Goal: Task Accomplishment & Management: Complete application form

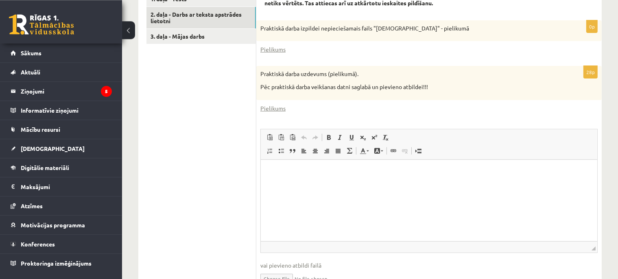
scroll to position [320, 0]
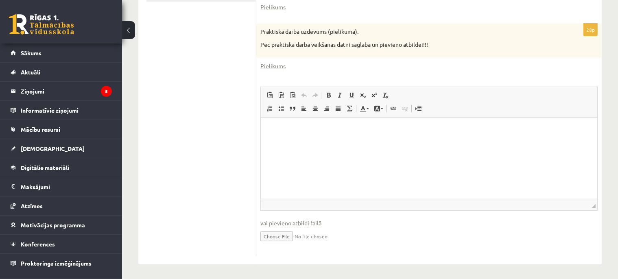
click at [274, 238] on input "file" at bounding box center [428, 235] width 337 height 17
type input "**********"
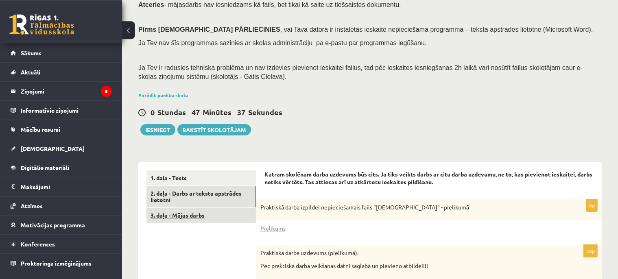
scroll to position [157, 0]
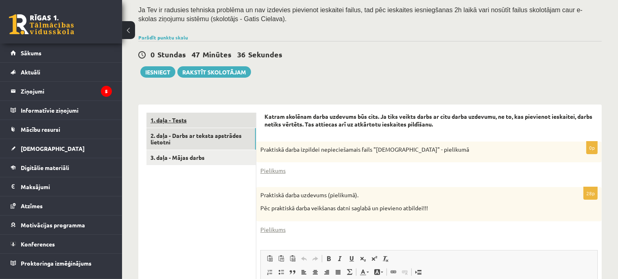
click at [183, 116] on link "1. daļa - Tests" at bounding box center [200, 120] width 109 height 15
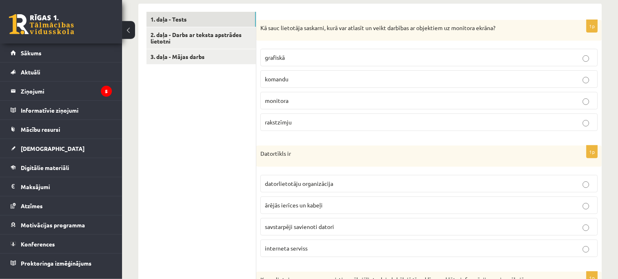
scroll to position [300, 0]
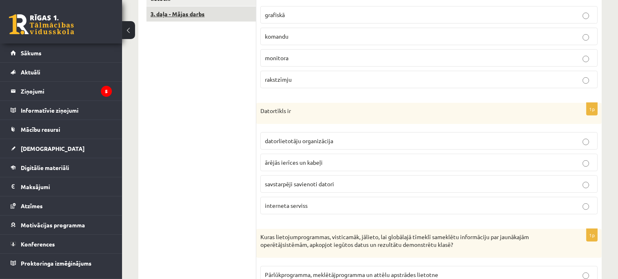
click at [185, 19] on link "3. daļa - Mājas darbs" at bounding box center [200, 14] width 109 height 15
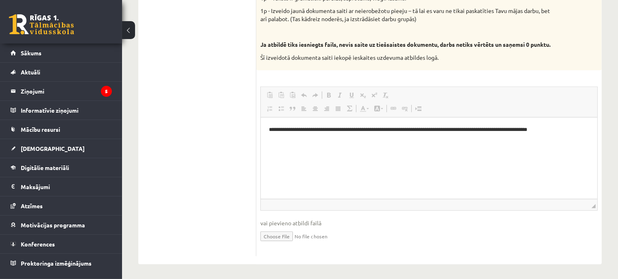
scroll to position [0, 0]
click at [400, 146] on html "**********" at bounding box center [428, 157] width 336 height 81
drag, startPoint x: 420, startPoint y: 227, endPoint x: 414, endPoint y: 227, distance: 5.3
click at [417, 226] on fieldset "**********" at bounding box center [428, 169] width 337 height 165
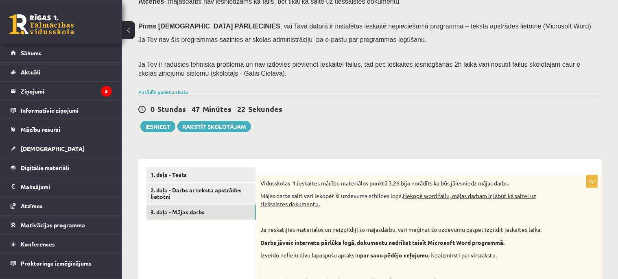
scroll to position [46, 0]
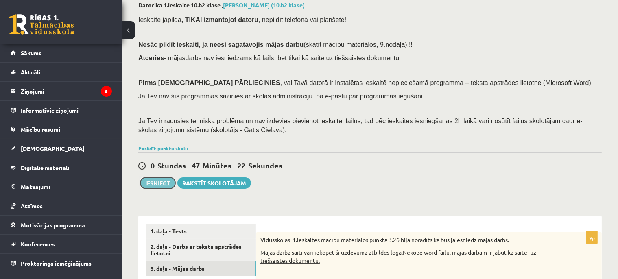
click at [160, 180] on button "Iesniegt" at bounding box center [157, 182] width 35 height 11
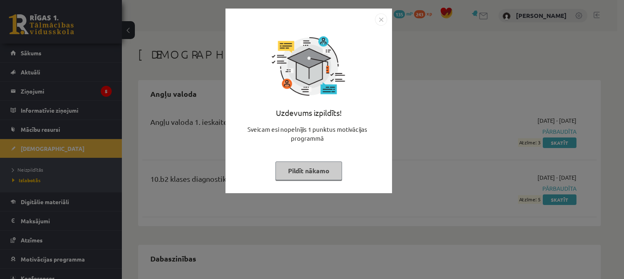
click at [380, 19] on img "Close" at bounding box center [381, 19] width 12 height 12
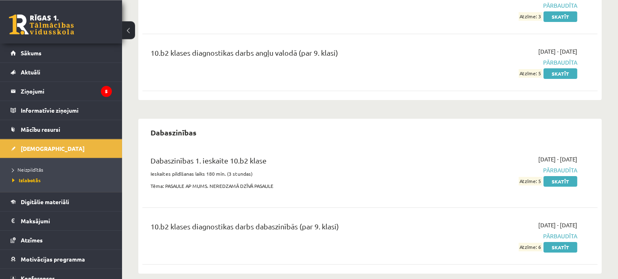
scroll to position [86, 0]
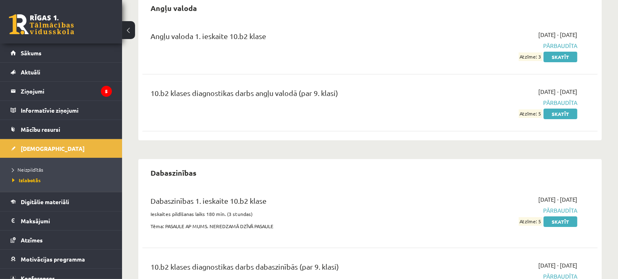
drag, startPoint x: 211, startPoint y: 94, endPoint x: 361, endPoint y: 96, distance: 150.4
click at [361, 96] on div "10.b2 klases diagnostikas darbs angļu valodā (par 9. klasi)" at bounding box center [290, 94] width 280 height 15
drag, startPoint x: 346, startPoint y: 123, endPoint x: 313, endPoint y: 125, distance: 33.0
click at [337, 122] on div "10.b2 klases diagnostikas darbs angļu valodā (par 9. klasi) 2025-09-01 - 2025-0…" at bounding box center [369, 102] width 455 height 47
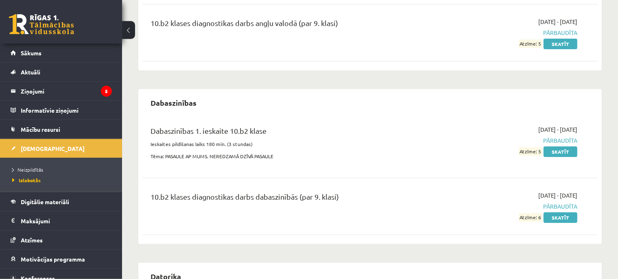
scroll to position [172, 0]
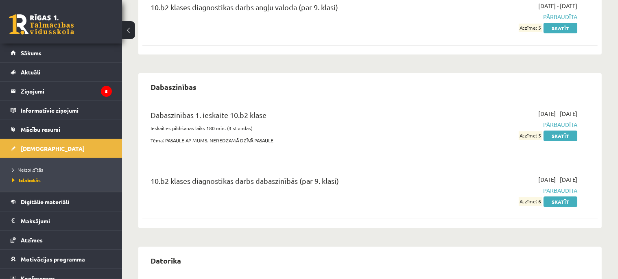
drag, startPoint x: 175, startPoint y: 111, endPoint x: 398, endPoint y: 123, distance: 222.7
click at [334, 121] on div "Dabaszinības 1. ieskaite 10.b2 klase" at bounding box center [290, 116] width 280 height 15
click at [448, 128] on span "Pārbaudīta" at bounding box center [510, 124] width 134 height 9
click at [554, 136] on link "Skatīt" at bounding box center [560, 136] width 34 height 11
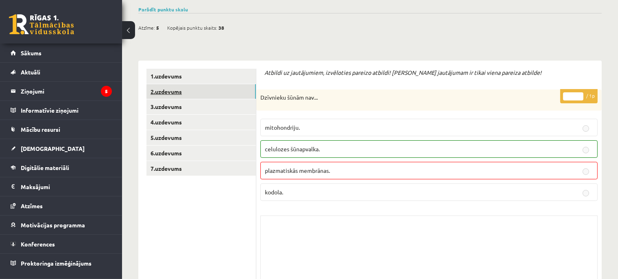
click at [177, 96] on link "2.uzdevums" at bounding box center [200, 91] width 109 height 15
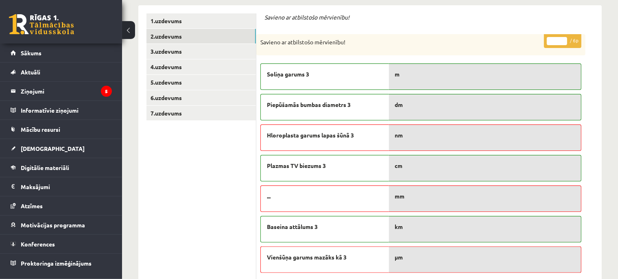
scroll to position [128, 0]
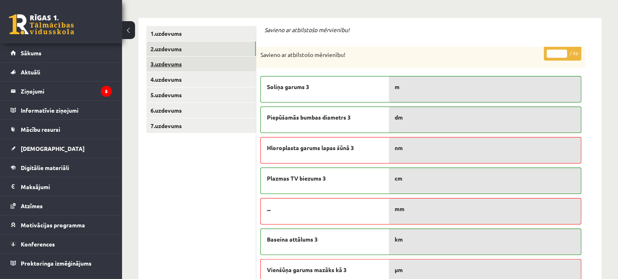
click at [200, 60] on link "3.uzdevums" at bounding box center [200, 64] width 109 height 15
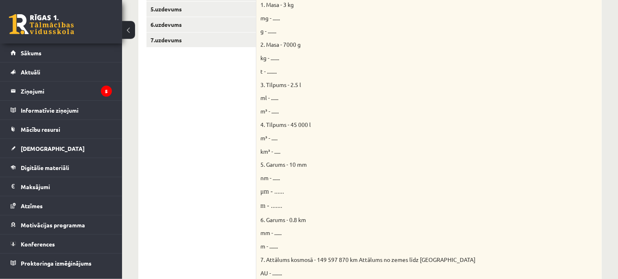
scroll to position [74, 0]
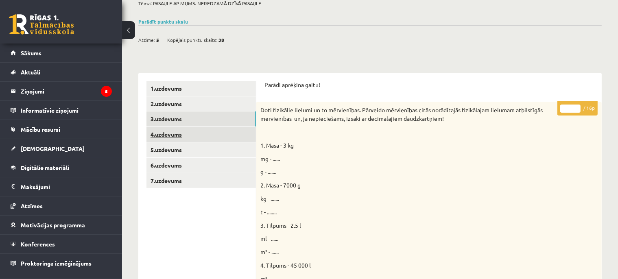
click at [174, 131] on link "4.uzdevums" at bounding box center [200, 134] width 109 height 15
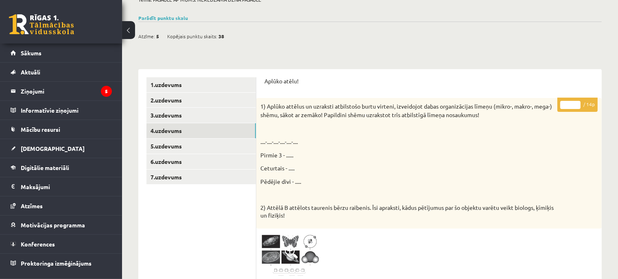
scroll to position [0, 0]
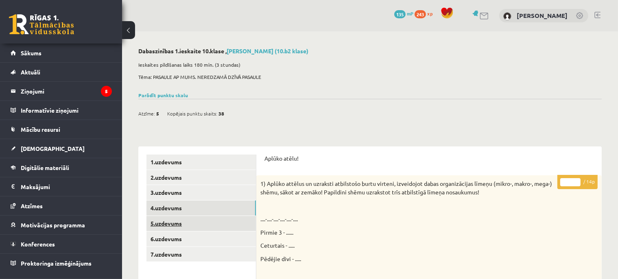
click at [180, 225] on link "5.uzdevums" at bounding box center [200, 223] width 109 height 15
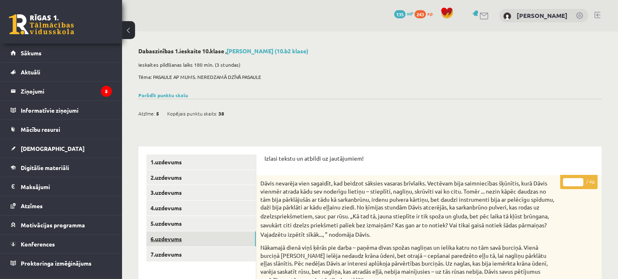
click at [178, 242] on link "6.uzdevums" at bounding box center [200, 238] width 109 height 15
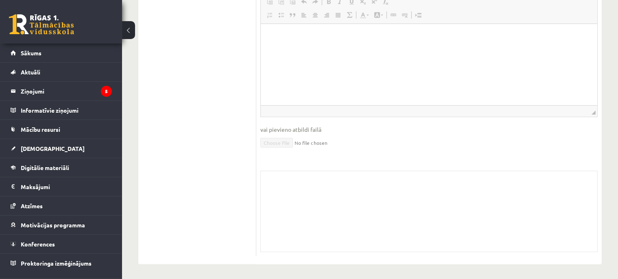
scroll to position [18, 0]
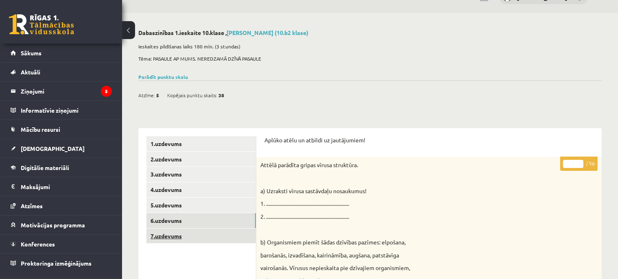
click at [191, 235] on link "7.uzdevums" at bounding box center [200, 235] width 109 height 15
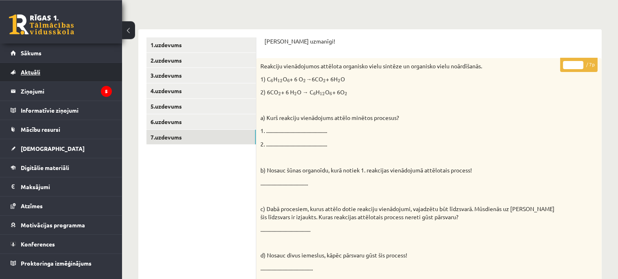
scroll to position [64, 0]
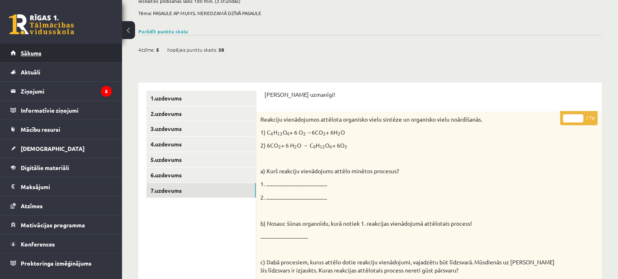
click at [41, 54] on span "Sākums" at bounding box center [31, 52] width 21 height 7
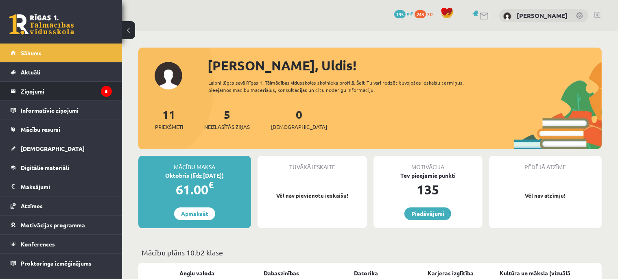
click at [57, 92] on legend "Ziņojumi 5" at bounding box center [66, 91] width 91 height 19
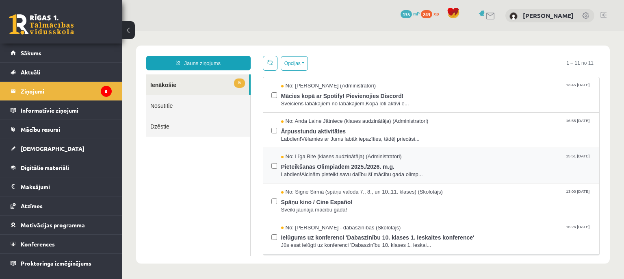
click at [274, 170] on div at bounding box center [275, 165] width 6 height 25
click at [274, 168] on label at bounding box center [275, 162] width 6 height 18
click at [294, 67] on button "Opcijas" at bounding box center [294, 63] width 27 height 15
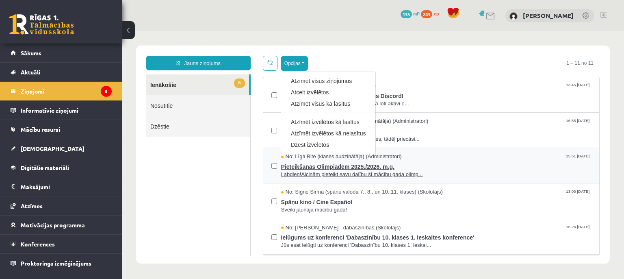
click at [313, 124] on link "Atzīmēt izvēlētos kā lasītus" at bounding box center [328, 122] width 75 height 8
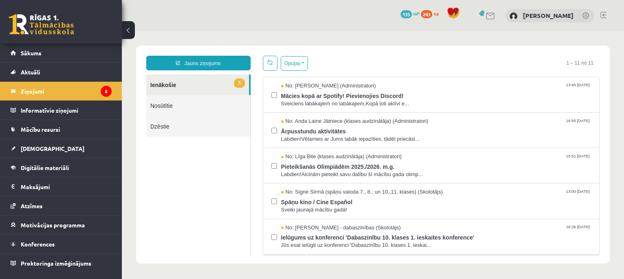
drag, startPoint x: 205, startPoint y: 184, endPoint x: 208, endPoint y: 168, distance: 16.0
click at [203, 184] on ul "5 Ienākošie Nosūtītie Dzēstie" at bounding box center [198, 164] width 104 height 181
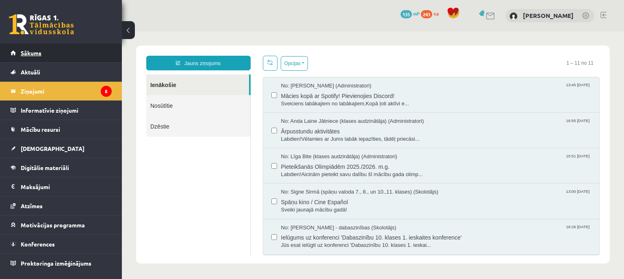
click at [30, 57] on link "Sākums" at bounding box center [61, 53] width 101 height 19
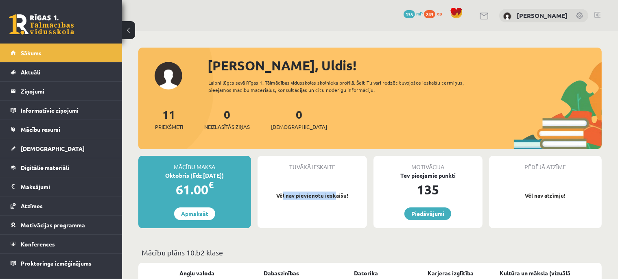
drag, startPoint x: 283, startPoint y: 193, endPoint x: 337, endPoint y: 199, distance: 53.6
click at [337, 199] on p "Vēl nav pievienotu ieskaišu!" at bounding box center [311, 195] width 101 height 8
